Goal: Transaction & Acquisition: Purchase product/service

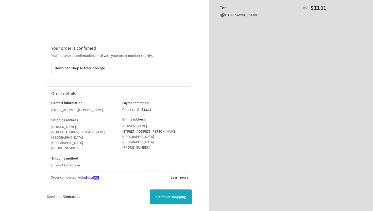
scroll to position [91, 0]
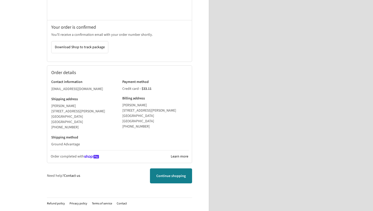
click at [171, 176] on icon at bounding box center [170, 176] width 5 height 5
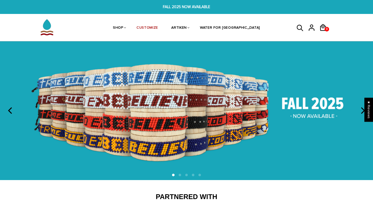
click at [204, 97] on img at bounding box center [186, 110] width 373 height 139
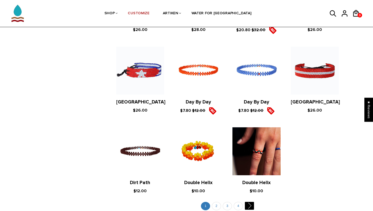
scroll to position [910, 0]
